Goal: Transaction & Acquisition: Purchase product/service

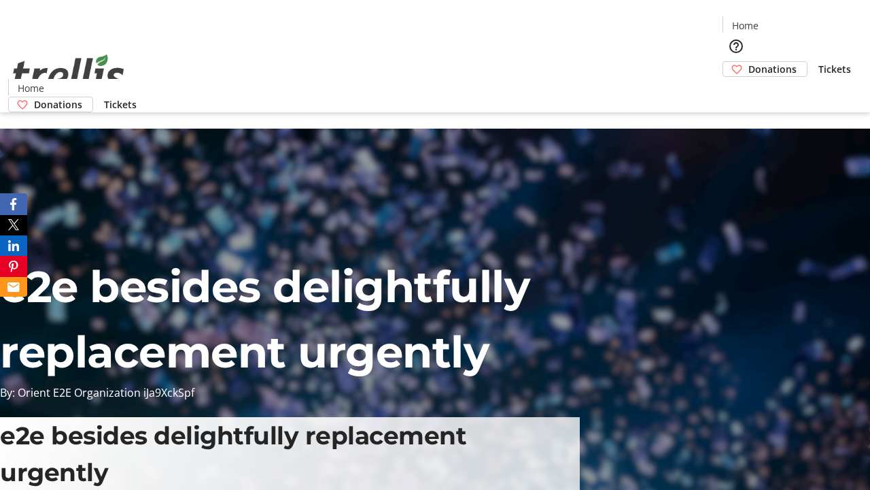
click at [749, 62] on span "Donations" at bounding box center [773, 69] width 48 height 14
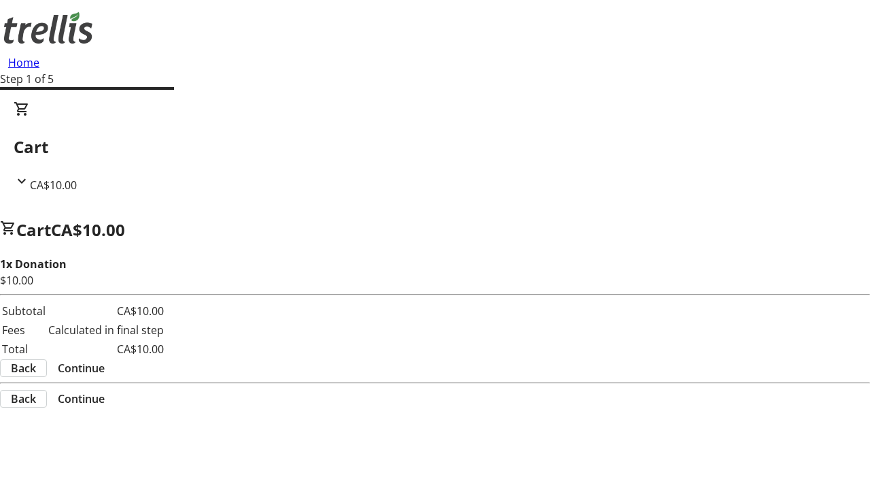
select select "CA"
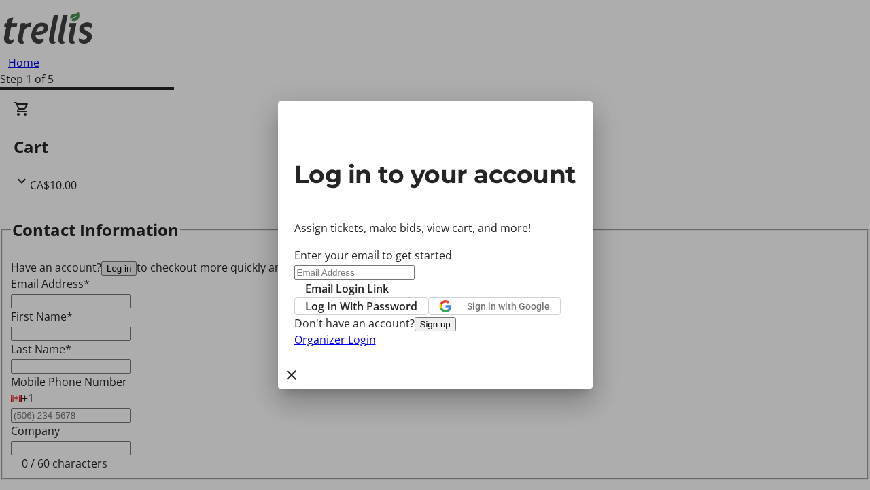
click at [418, 298] on span "Log In With Password" at bounding box center [361, 306] width 112 height 16
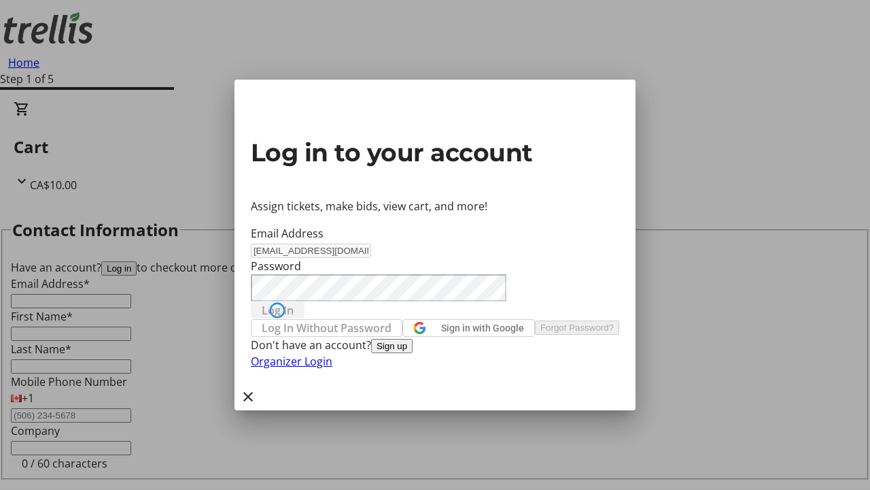
type input "[EMAIL_ADDRESS][DOMAIN_NAME]"
type input "[PERSON_NAME]"
type input "Padberg"
type input "(250) 555-0123"
